Goal: Transaction & Acquisition: Obtain resource

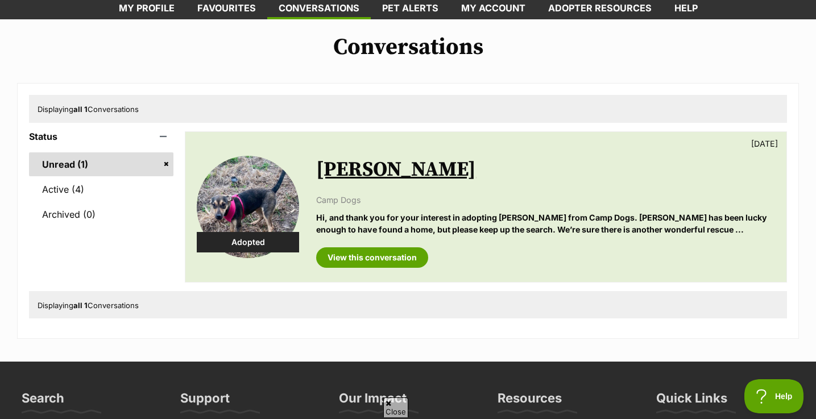
click at [489, 221] on p "Hi, and thank you for your interest in adopting Alice from Camp Dogs. Alice has…" at bounding box center [545, 224] width 459 height 24
click at [381, 259] on link "View this conversation" at bounding box center [372, 257] width 112 height 20
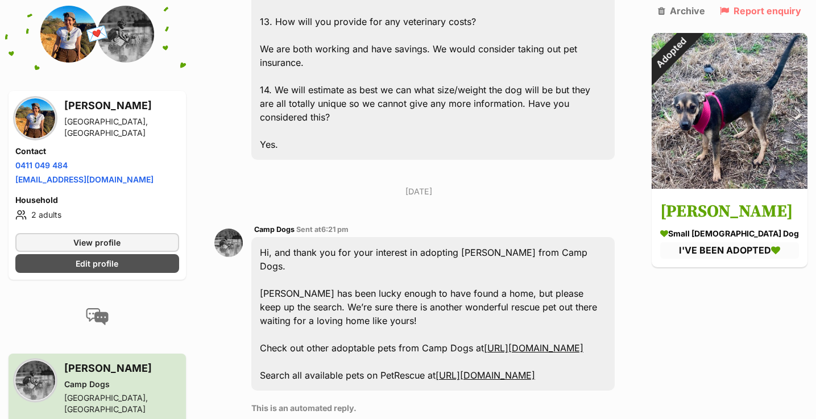
scroll to position [1633, 0]
click at [484, 342] on link "https://www.petrescue.com.au/groups/11005/Camp-Dogs" at bounding box center [534, 347] width 100 height 11
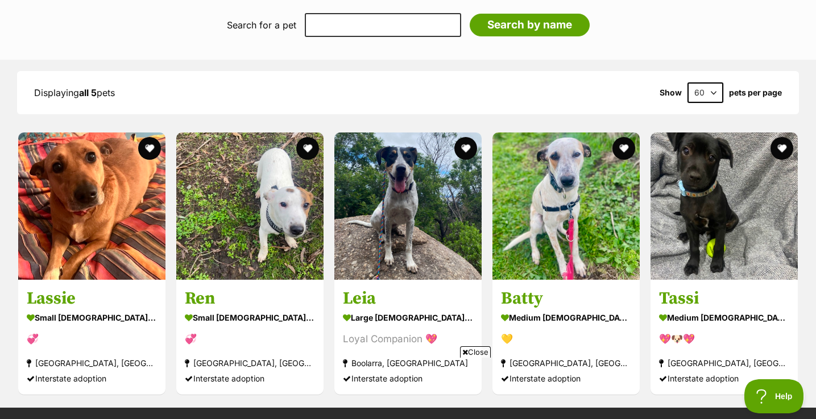
scroll to position [1212, 0]
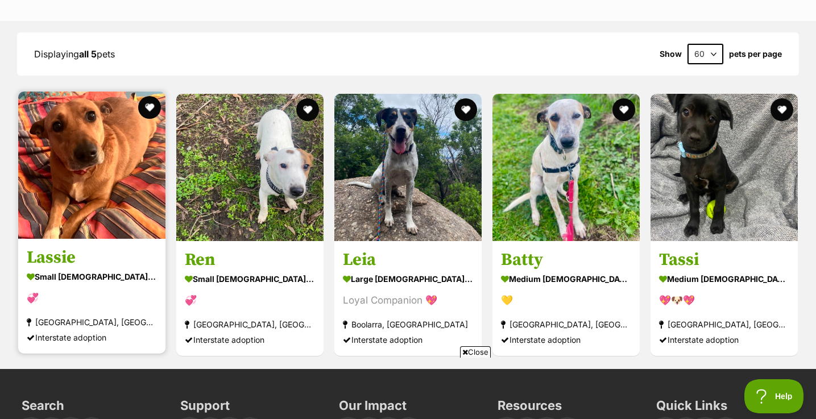
click at [59, 216] on img at bounding box center [91, 165] width 147 height 147
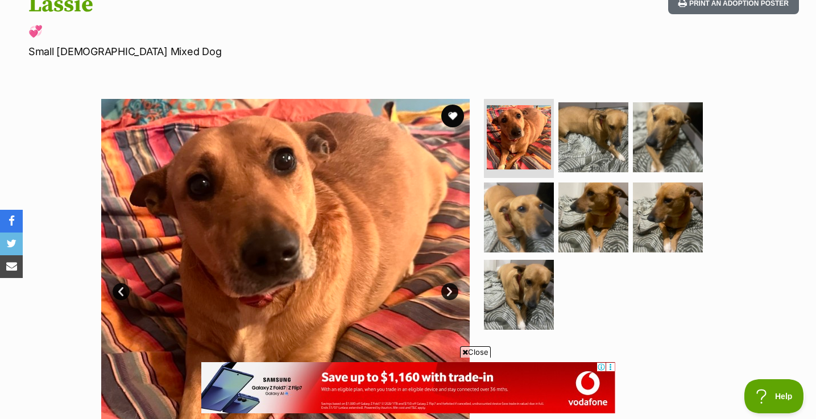
scroll to position [151, 0]
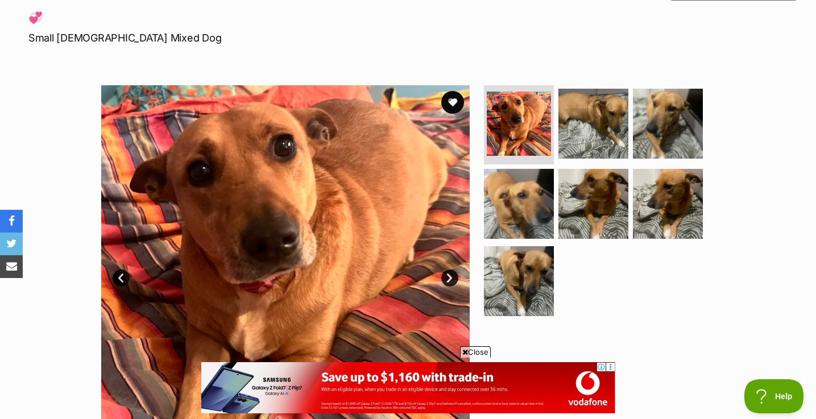
click at [453, 276] on link "Next" at bounding box center [449, 278] width 17 height 17
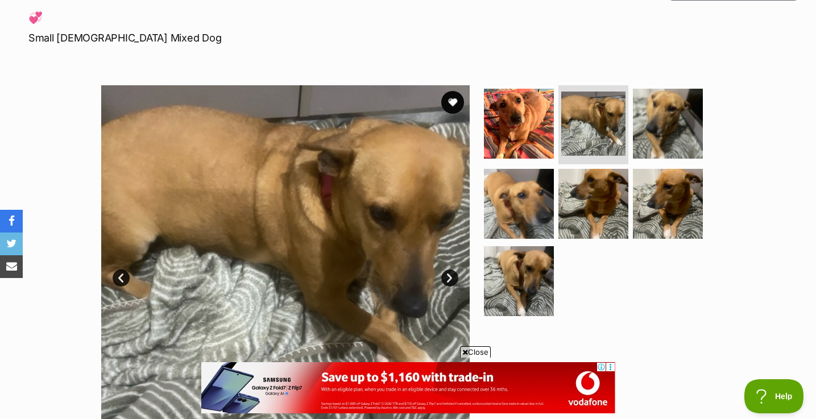
click at [453, 276] on link "Next" at bounding box center [449, 278] width 17 height 17
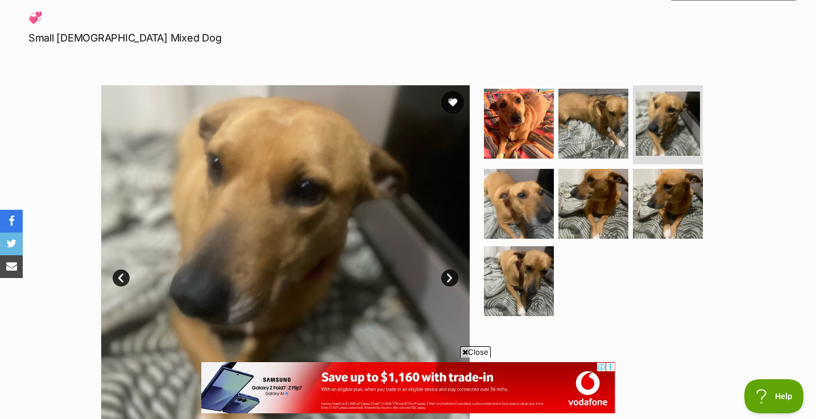
click at [453, 276] on link "Next" at bounding box center [449, 278] width 17 height 17
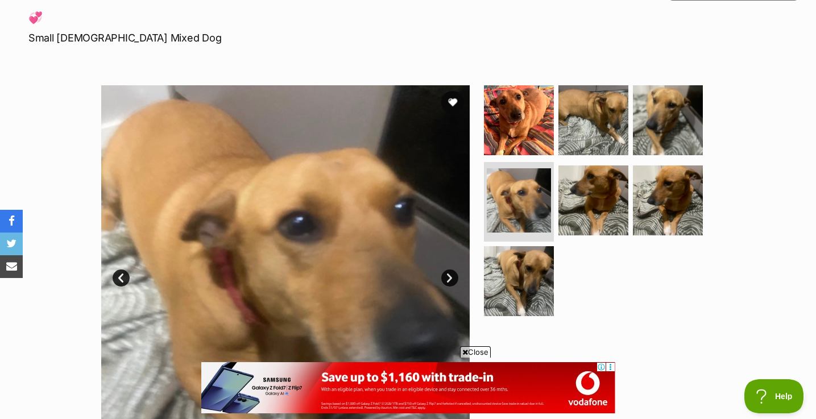
click at [453, 276] on link "Next" at bounding box center [449, 278] width 17 height 17
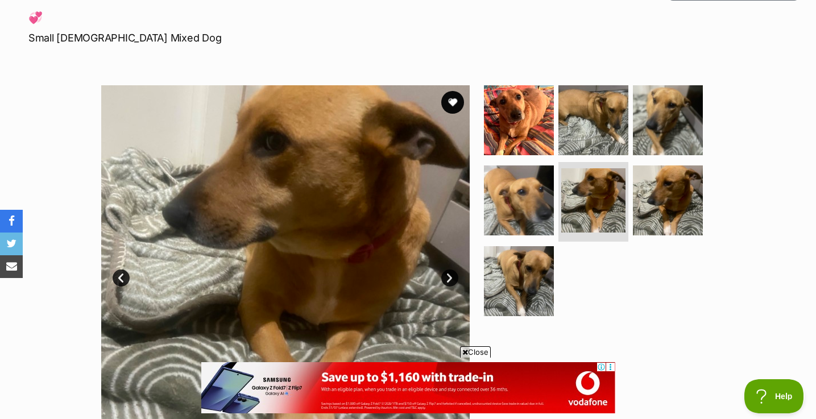
click at [453, 276] on link "Next" at bounding box center [449, 278] width 17 height 17
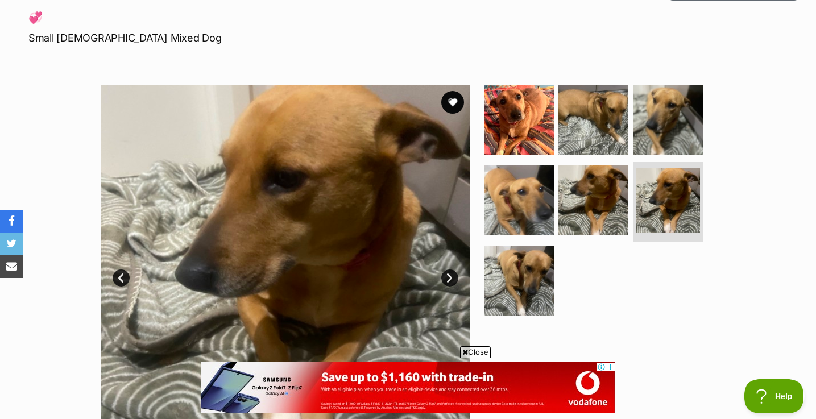
click at [453, 276] on link "Next" at bounding box center [449, 278] width 17 height 17
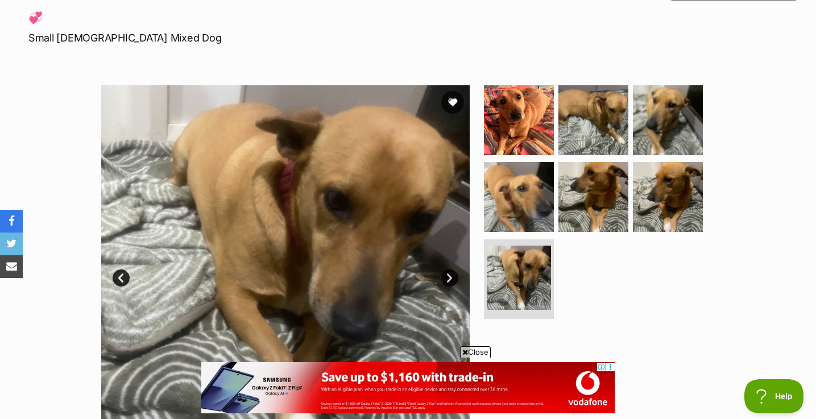
click at [453, 276] on link "Next" at bounding box center [449, 278] width 17 height 17
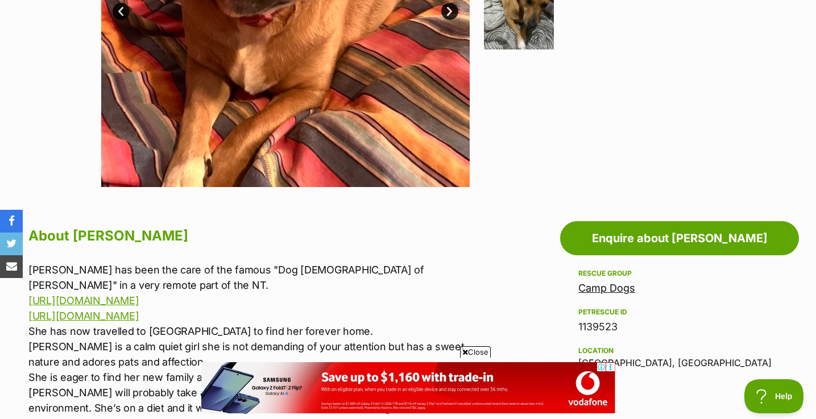
scroll to position [0, 0]
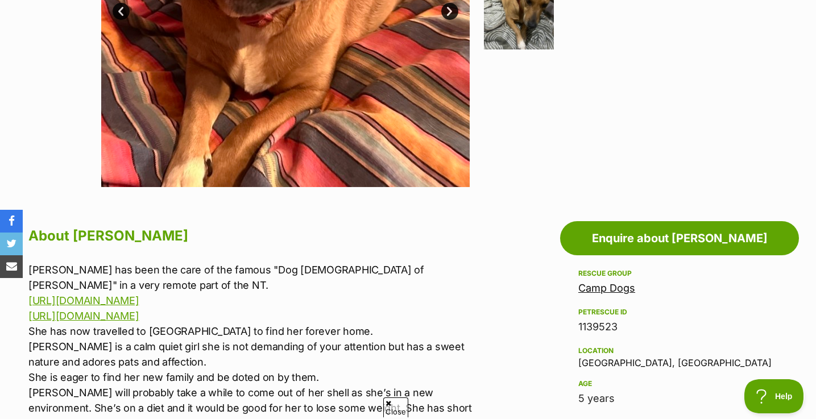
click at [579, 285] on link "Camp Dogs" at bounding box center [606, 288] width 57 height 12
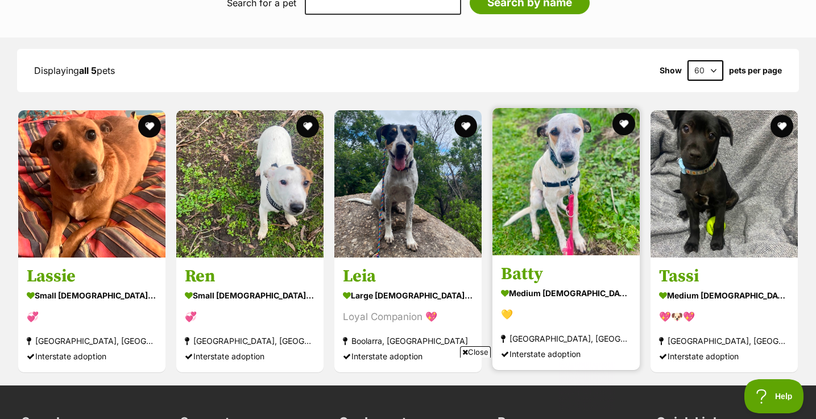
click at [577, 199] on img at bounding box center [565, 181] width 147 height 147
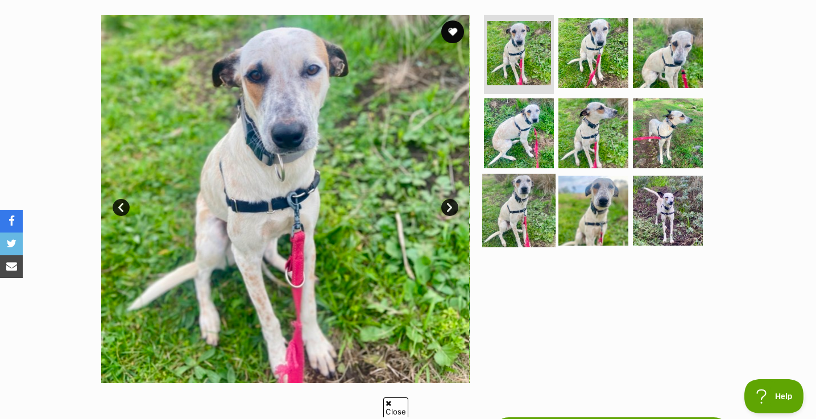
click at [532, 204] on img at bounding box center [518, 210] width 73 height 73
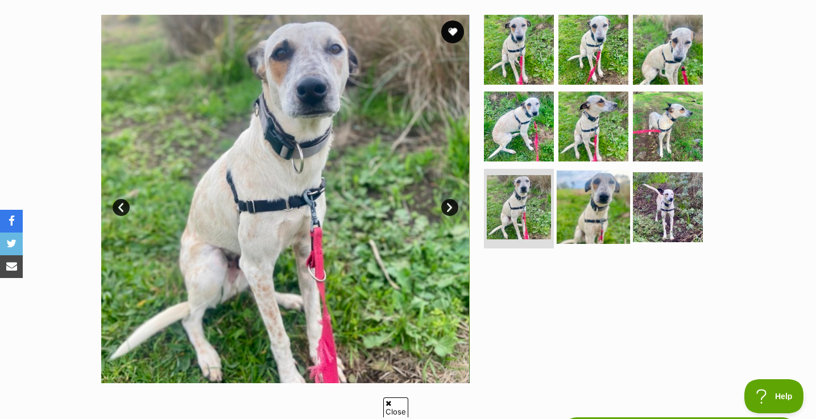
click at [578, 205] on img at bounding box center [593, 207] width 73 height 73
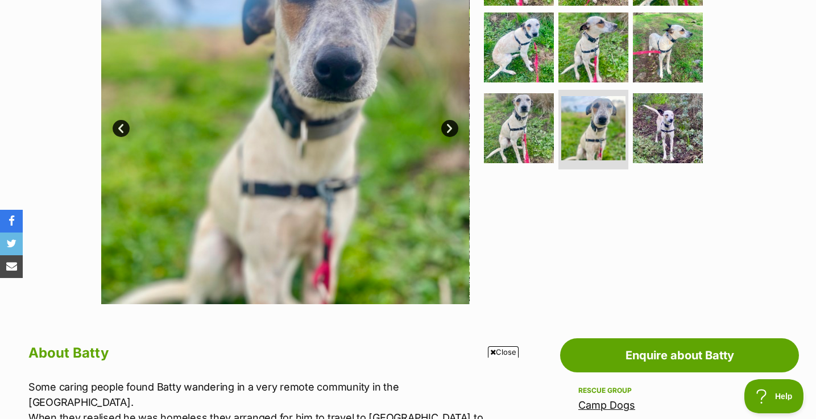
scroll to position [256, 0]
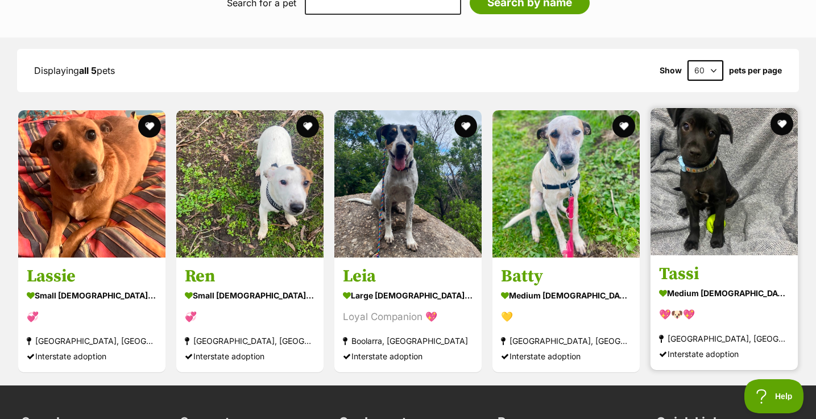
click at [697, 183] on img at bounding box center [724, 181] width 147 height 147
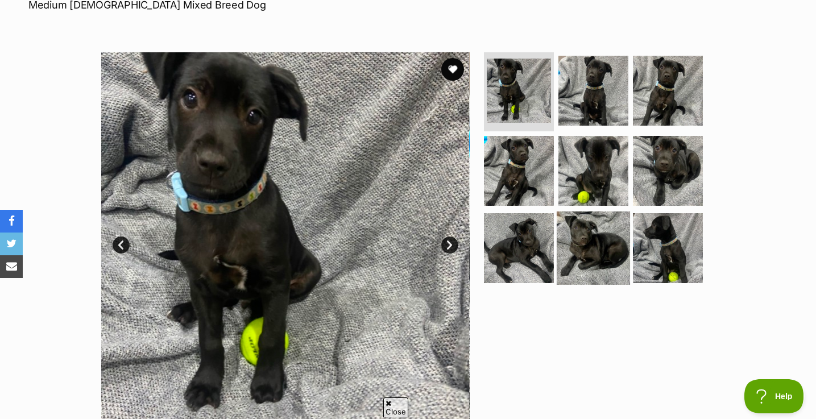
click at [600, 251] on img at bounding box center [593, 248] width 73 height 73
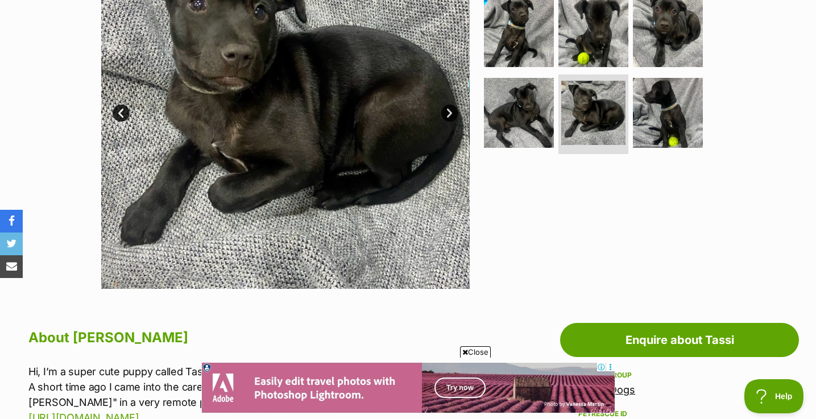
scroll to position [179, 0]
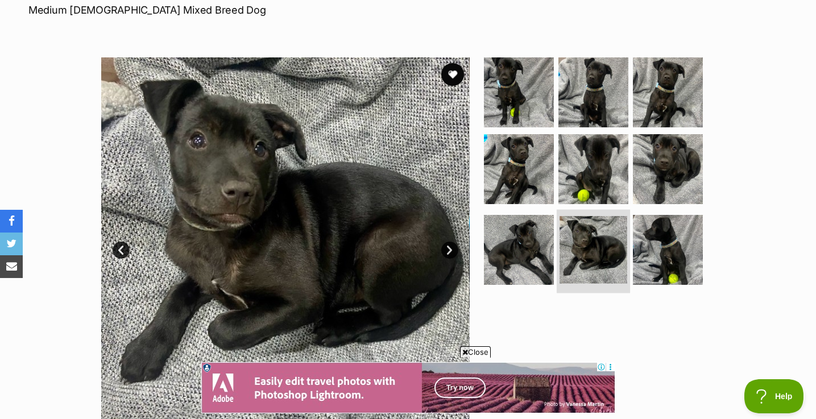
click at [587, 241] on img at bounding box center [594, 250] width 68 height 68
click at [607, 241] on img at bounding box center [594, 250] width 68 height 68
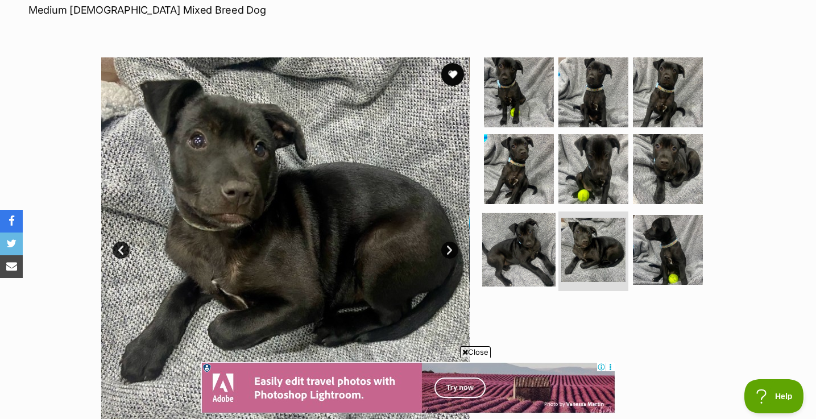
click at [531, 238] on img at bounding box center [518, 249] width 73 height 73
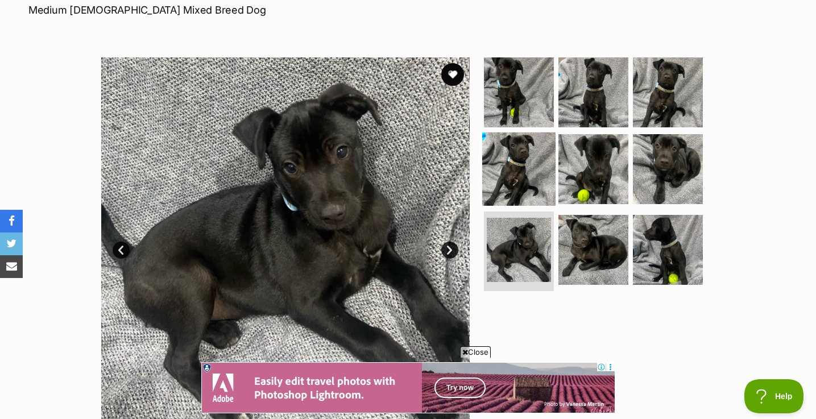
click at [531, 176] on img at bounding box center [518, 169] width 73 height 73
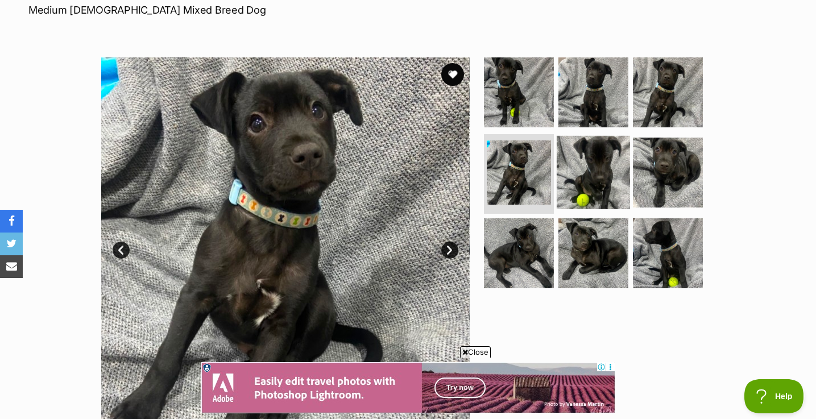
scroll to position [0, 0]
click at [599, 180] on img at bounding box center [593, 172] width 73 height 73
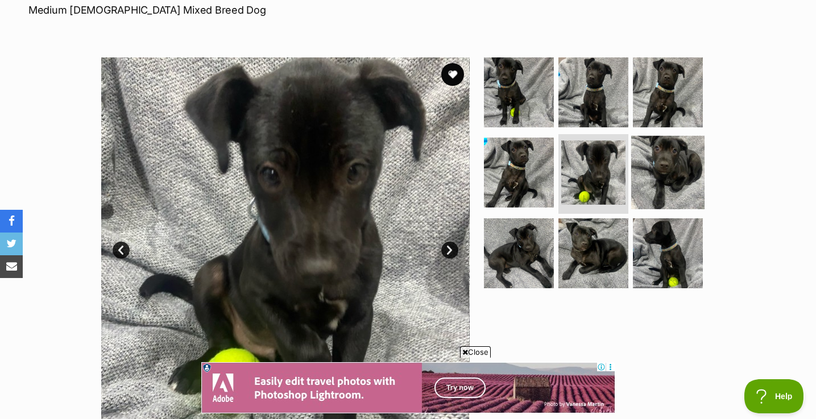
click at [640, 182] on img at bounding box center [667, 172] width 73 height 73
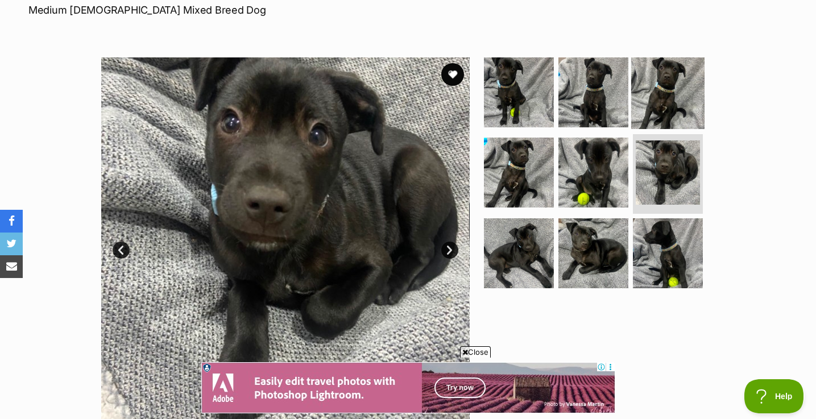
click at [668, 114] on img at bounding box center [667, 91] width 73 height 73
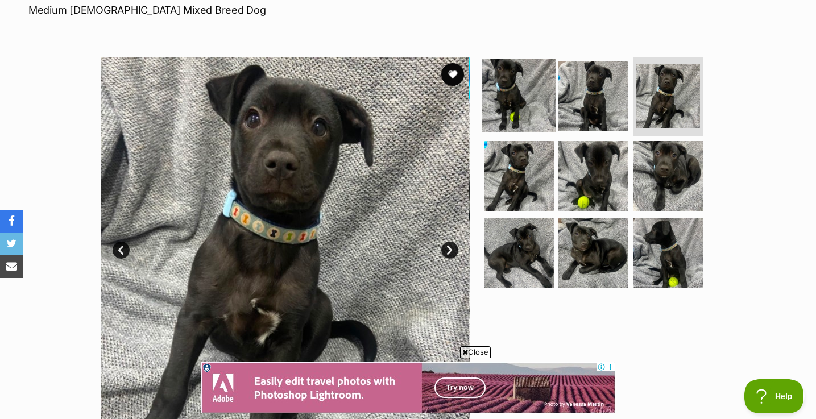
click at [544, 94] on img at bounding box center [518, 95] width 73 height 73
